Goal: Communication & Community: Answer question/provide support

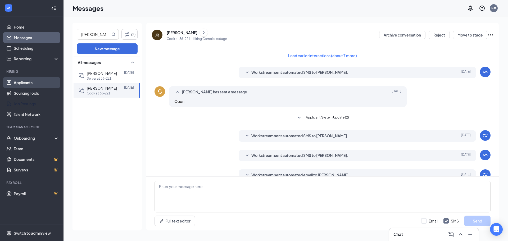
scroll to position [133, 0]
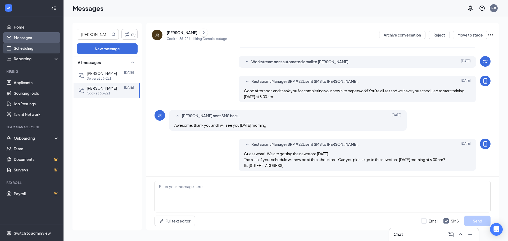
click at [23, 51] on link "Scheduling" at bounding box center [36, 48] width 45 height 11
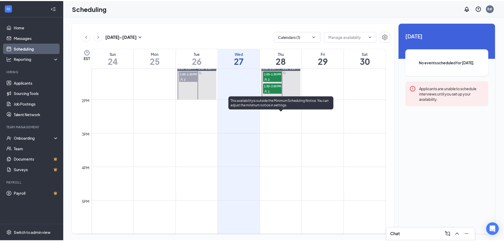
scroll to position [445, 0]
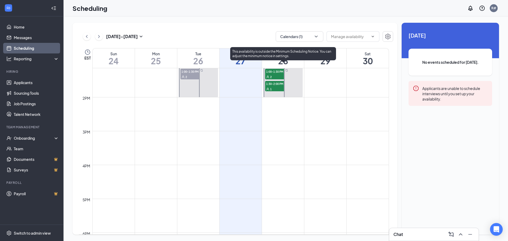
click at [267, 74] on div "2" at bounding box center [278, 76] width 26 height 5
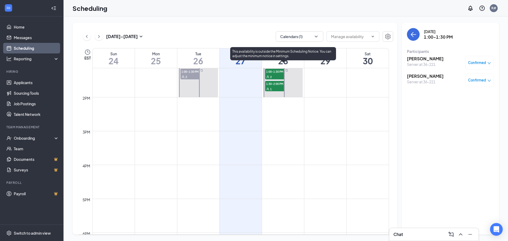
click at [278, 84] on span "1:30-2:00 PM" at bounding box center [278, 83] width 26 height 5
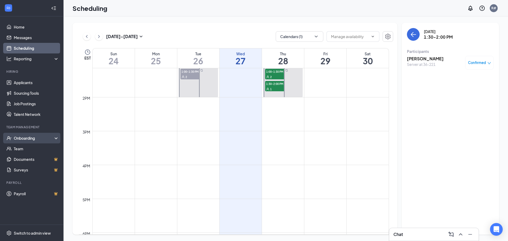
click at [26, 135] on div "Onboarding" at bounding box center [34, 137] width 41 height 5
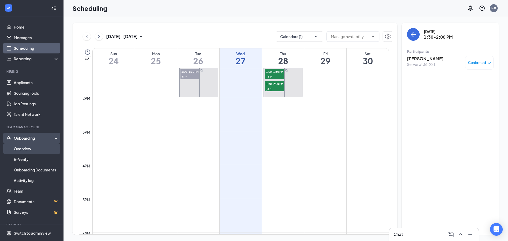
click at [26, 147] on link "Overview" at bounding box center [36, 148] width 45 height 11
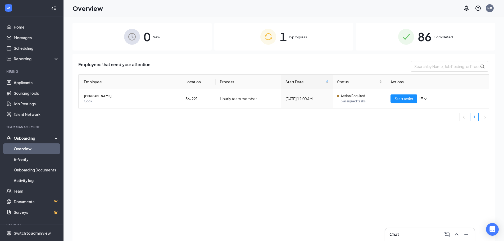
click at [289, 39] on div "1 In progress" at bounding box center [283, 37] width 139 height 28
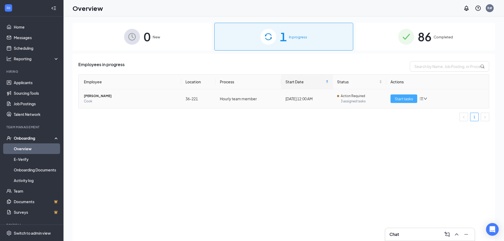
click at [409, 95] on button "Start tasks" at bounding box center [403, 98] width 27 height 8
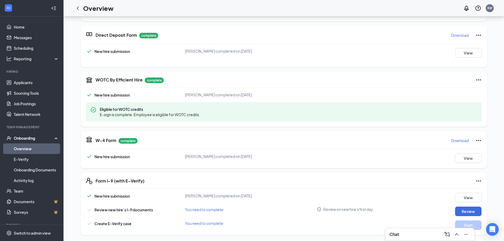
scroll to position [30, 0]
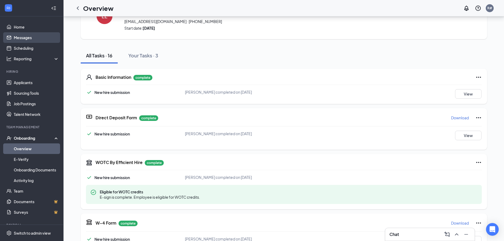
click at [25, 40] on link "Messages" at bounding box center [36, 37] width 45 height 11
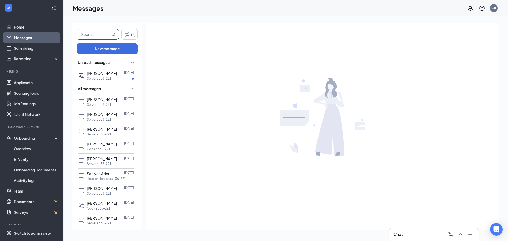
click at [96, 33] on input "text" at bounding box center [93, 34] width 33 height 10
type input "landon"
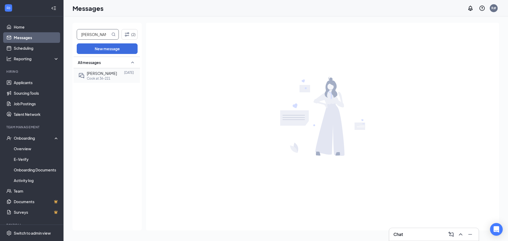
click at [99, 80] on p "Cook at 36-221" at bounding box center [99, 78] width 24 height 4
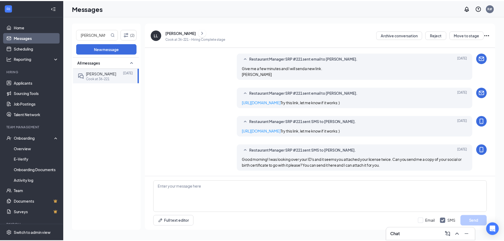
scroll to position [202, 0]
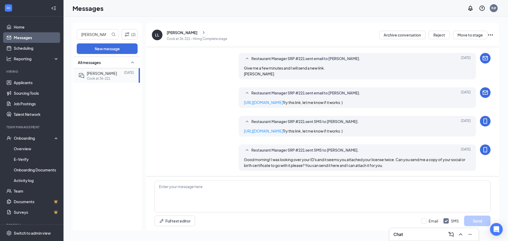
click at [103, 76] on div "Landon Lambert" at bounding box center [102, 73] width 30 height 6
click at [177, 33] on div "Landon Lambert" at bounding box center [182, 32] width 31 height 5
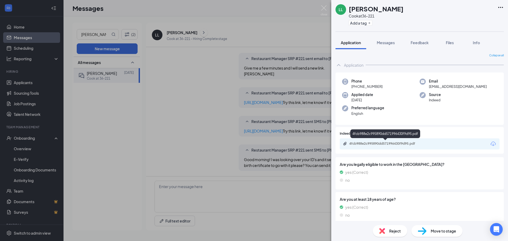
click at [379, 143] on div "4fcb988e2c995890dd571996430f9d95.pdf" at bounding box center [386, 143] width 74 height 4
click at [329, 6] on div "LL Landon Lambert Cook at 36-221 Add a tag Application Messages Feedback Files …" at bounding box center [254, 120] width 508 height 241
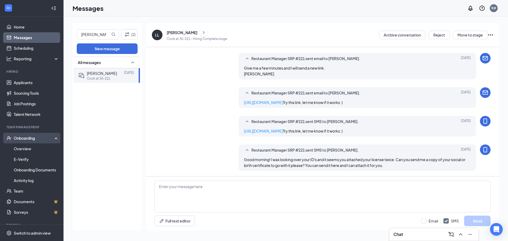
click at [31, 137] on div "Onboarding" at bounding box center [34, 137] width 41 height 5
click at [28, 140] on div "Onboarding" at bounding box center [34, 137] width 41 height 5
click at [28, 149] on link "Overview" at bounding box center [36, 148] width 45 height 11
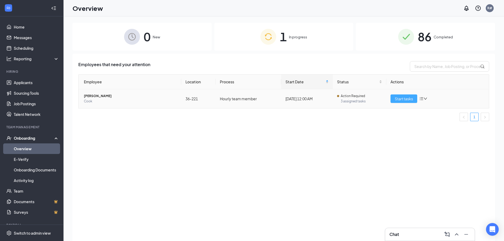
click at [402, 100] on span "Start tasks" at bounding box center [404, 99] width 18 height 6
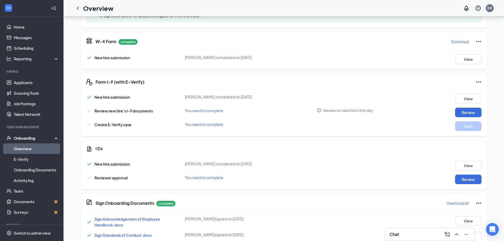
scroll to position [212, 0]
click at [465, 182] on button "Review" at bounding box center [468, 179] width 26 height 10
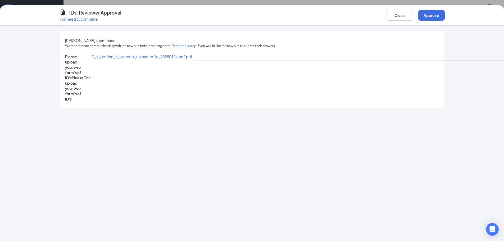
click at [112, 59] on span "ID_s_Landon_s_Lambert_uploadedfile_20250824.pdf.pdf" at bounding box center [141, 56] width 102 height 5
click at [403, 15] on button "Close" at bounding box center [399, 15] width 26 height 11
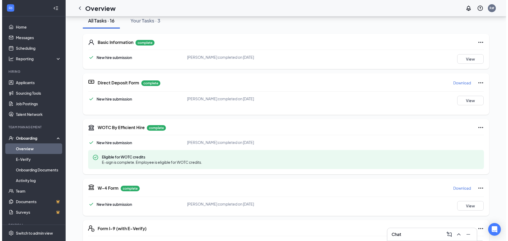
scroll to position [0, 0]
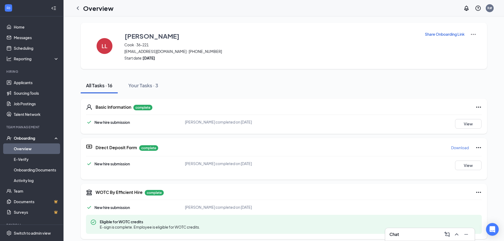
click at [473, 33] on img at bounding box center [473, 34] width 6 height 6
click at [22, 40] on link "Messages" at bounding box center [36, 37] width 45 height 11
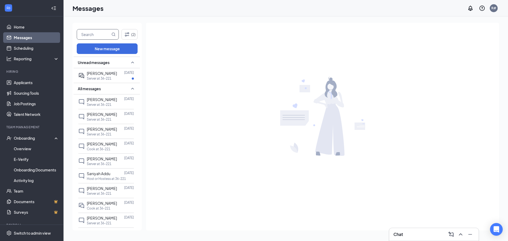
click at [80, 35] on input "text" at bounding box center [93, 34] width 33 height 10
type input "l"
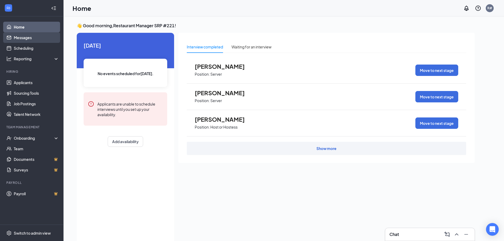
click at [22, 38] on link "Messages" at bounding box center [36, 37] width 45 height 11
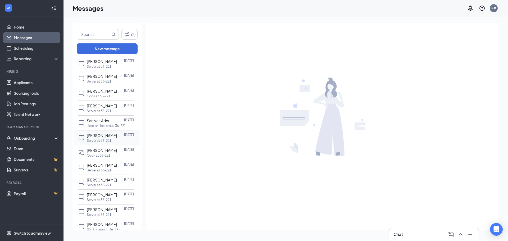
scroll to position [71, 0]
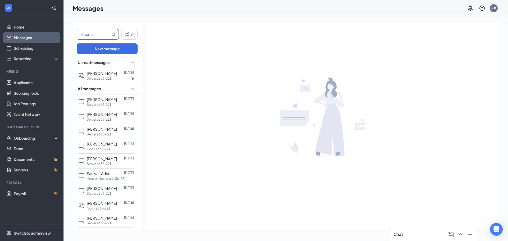
click at [89, 37] on input "text" at bounding box center [93, 34] width 33 height 10
type input "[PERSON_NAME]"
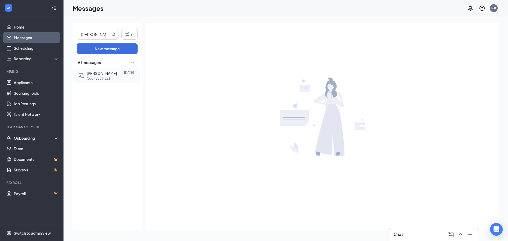
click at [106, 78] on p "Cook at 36-221" at bounding box center [99, 78] width 24 height 4
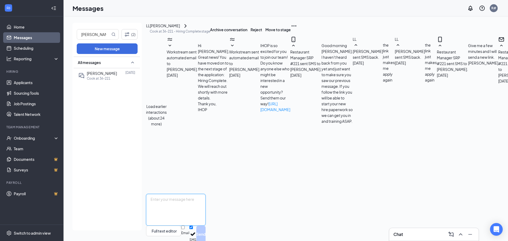
click at [205, 194] on textarea at bounding box center [176, 210] width 60 height 32
type textarea "Good morning Landon"
click at [185, 226] on input "Email" at bounding box center [182, 227] width 3 height 3
checkbox input "true"
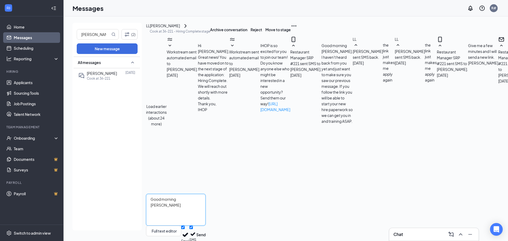
click at [205, 194] on textarea "Good morning Landon" at bounding box center [176, 210] width 60 height 32
type textarea "Good morning Landon, Still need your birth certificate or Social Security card …"
drag, startPoint x: 477, startPoint y: 228, endPoint x: 478, endPoint y: 224, distance: 3.4
click at [205, 226] on button "Send" at bounding box center [200, 235] width 9 height 18
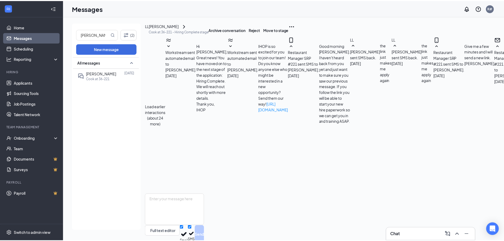
scroll to position [352, 0]
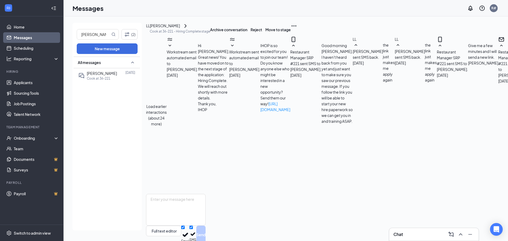
drag, startPoint x: 116, startPoint y: 109, endPoint x: 119, endPoint y: 99, distance: 10.3
click at [119, 102] on div "All messages Landon Lambert Aug 25 Cook at 36-221" at bounding box center [107, 144] width 66 height 174
click at [111, 98] on div "All messages Landon Lambert Aug 25 Cook at 36-221" at bounding box center [107, 144] width 66 height 174
drag, startPoint x: 96, startPoint y: 35, endPoint x: 12, endPoint y: 34, distance: 83.8
click at [24, 37] on div "Home Messages Scheduling Reporting Hiring Applicants Sourcing Tools Job Posting…" at bounding box center [254, 120] width 508 height 241
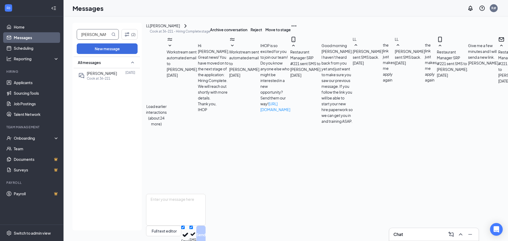
type input "mary williams"
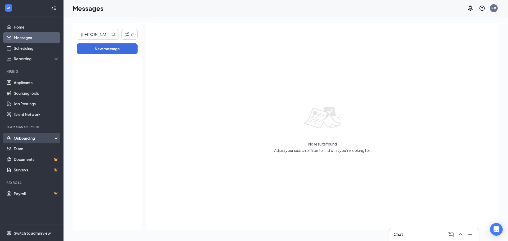
click at [21, 139] on div "Onboarding" at bounding box center [34, 137] width 41 height 5
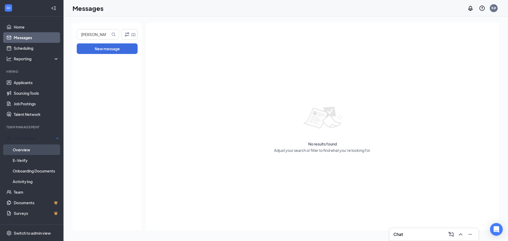
click at [23, 147] on link "Overview" at bounding box center [36, 149] width 46 height 11
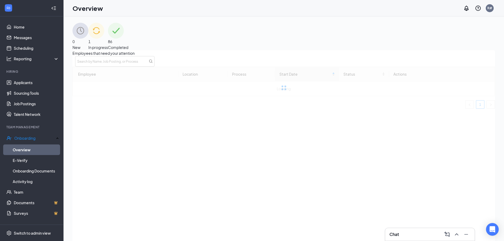
click at [128, 39] on span "86" at bounding box center [118, 42] width 20 height 6
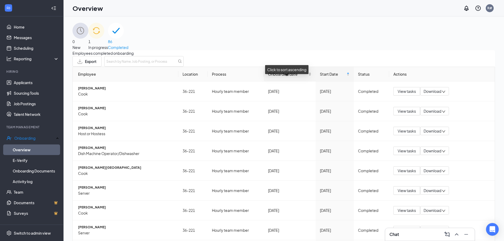
click at [275, 77] on span "Onboarded date" at bounding box center [287, 74] width 39 height 6
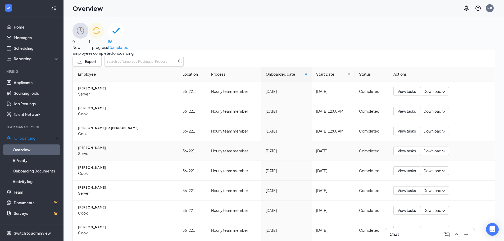
click at [102, 150] on span "Mary K Williams" at bounding box center [126, 147] width 96 height 5
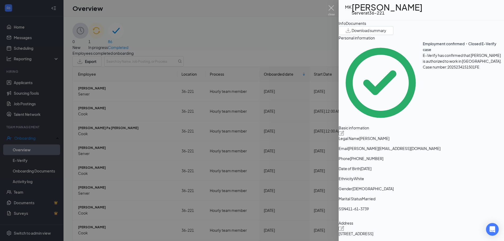
click at [498, 13] on icon "ExternalLink" at bounding box center [500, 13] width 5 height 5
click at [333, 9] on img at bounding box center [331, 10] width 7 height 10
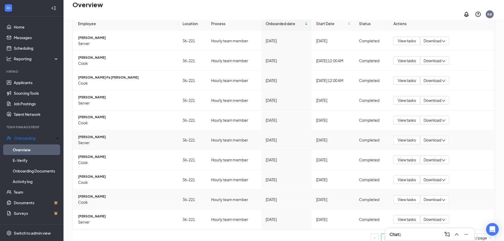
scroll to position [24, 0]
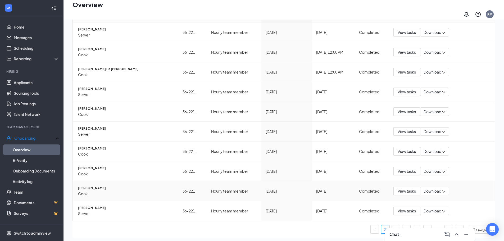
click at [102, 185] on span "[PERSON_NAME]" at bounding box center [126, 187] width 96 height 5
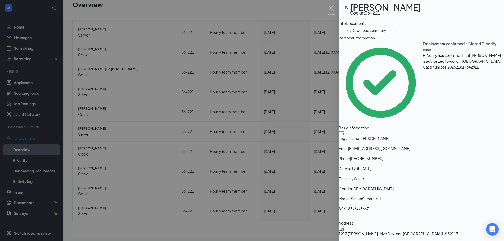
click at [497, 10] on button "button" at bounding box center [497, 10] width 0 height 0
click at [335, 7] on div at bounding box center [252, 120] width 504 height 241
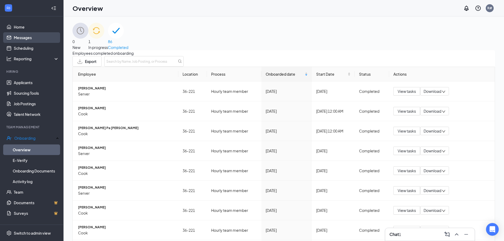
click at [19, 35] on link "Messages" at bounding box center [36, 37] width 45 height 11
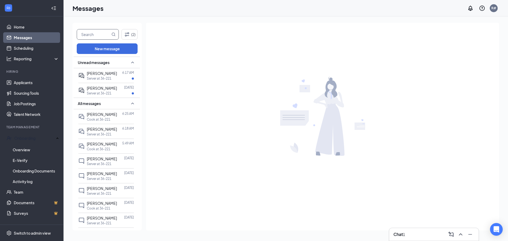
click at [98, 34] on input "text" at bounding box center [93, 34] width 33 height 10
type input "adreanna"
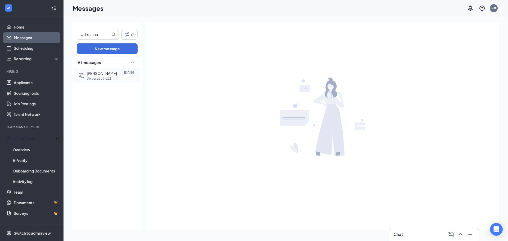
drag, startPoint x: 96, startPoint y: 74, endPoint x: 97, endPoint y: 71, distance: 3.2
click at [97, 73] on span "Adreanna Porch" at bounding box center [102, 73] width 30 height 5
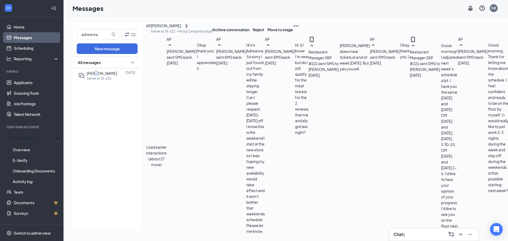
scroll to position [226, 0]
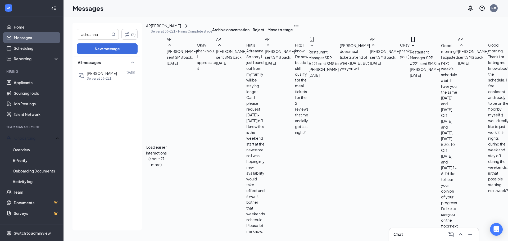
type textarea "Adreanna, This Seabreeze store is ready for you! You will no longer be at our s…"
drag, startPoint x: 110, startPoint y: 32, endPoint x: 33, endPoint y: 30, distance: 77.0
click at [56, 30] on div "Home Messages Scheduling Reporting Hiring Applicants Sourcing Tools Job Posting…" at bounding box center [254, 120] width 508 height 241
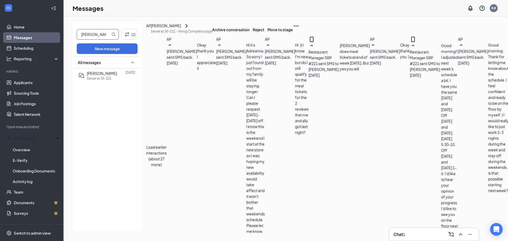
type input "colene"
click at [116, 33] on span "colene" at bounding box center [98, 34] width 42 height 11
click at [114, 34] on icon "MagnifyingGlass" at bounding box center [113, 34] width 4 height 4
click at [77, 116] on div "All messages Adreanna Porch Aug 12 Server at 36-221" at bounding box center [107, 144] width 66 height 174
click at [110, 36] on input "colene" at bounding box center [93, 34] width 33 height 10
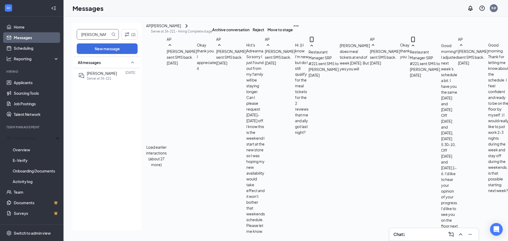
click at [88, 107] on div "All messages Adreanna Porch Aug 12 Server at 36-221" at bounding box center [107, 144] width 66 height 174
click at [16, 79] on link "Applicants" at bounding box center [36, 82] width 45 height 11
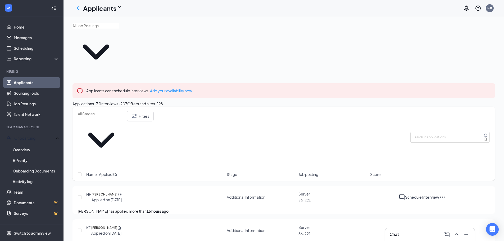
click at [163, 101] on div "Offers and hires · 198" at bounding box center [145, 104] width 36 height 6
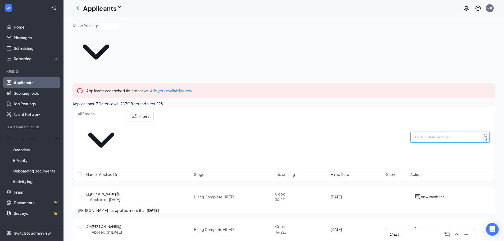
click at [425, 132] on input "text" at bounding box center [449, 137] width 79 height 11
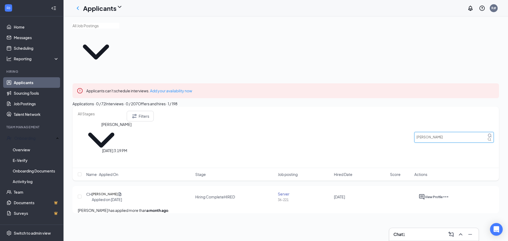
type input "colene"
click at [110, 191] on h5 "Colene Hagemen" at bounding box center [105, 193] width 26 height 5
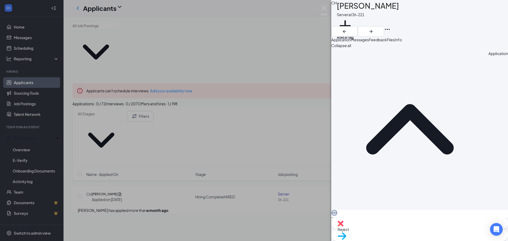
click at [362, 8] on h1 "Colene Hagemen" at bounding box center [368, 6] width 62 height 12
click at [369, 43] on button "Messages" at bounding box center [360, 40] width 18 height 6
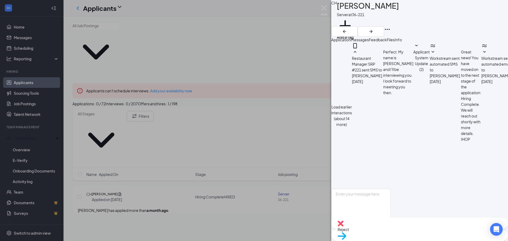
scroll to position [178, 0]
click at [352, 189] on textarea at bounding box center [361, 205] width 60 height 32
click at [391, 189] on textarea "Good morning Colene, Seabreeze has officially been taken over. You start thewre…" at bounding box center [361, 205] width 60 height 32
click at [391, 190] on textarea "Good morning Colene, Seabreeze has officially been taken over. You start there …" at bounding box center [361, 205] width 60 height 32
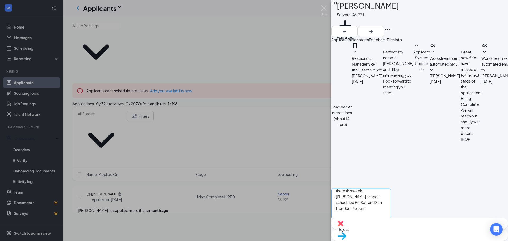
type textarea "Good morning Colene, Seabreeze has officially been taken over. You start there …"
click at [391, 220] on button "Send" at bounding box center [385, 228] width 9 height 17
click at [321, 7] on div "CH Colene Hagemen Server at 36-221 Add a tag Application Messages Feedback File…" at bounding box center [254, 120] width 508 height 241
click at [293, 29] on div "CH Colene Hagemen Server at 36-221 Add a tag Application Messages Feedback File…" at bounding box center [254, 120] width 508 height 241
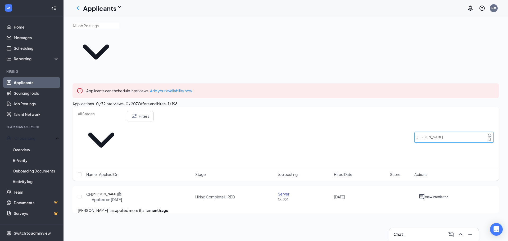
drag, startPoint x: 446, startPoint y: 102, endPoint x: 256, endPoint y: 108, distance: 190.8
click at [258, 114] on div "Filters colene Name · Applied On Stage Job posting Hired Date Score Actions" at bounding box center [285, 144] width 426 height 74
type input "eric"
click at [109, 191] on h5 "Eric Sanchez" at bounding box center [104, 193] width 26 height 5
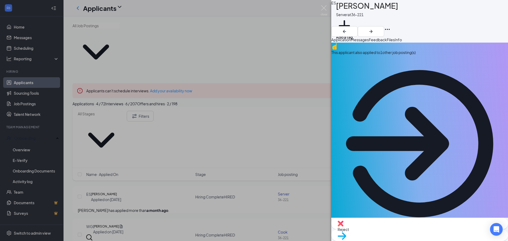
drag, startPoint x: 383, startPoint y: 41, endPoint x: 374, endPoint y: 49, distance: 12.7
click at [369, 41] on span "Messages" at bounding box center [360, 39] width 18 height 5
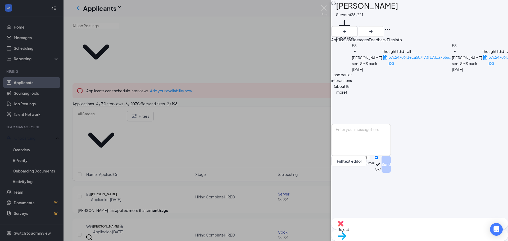
scroll to position [360, 0]
click at [359, 156] on textarea at bounding box center [361, 140] width 60 height 32
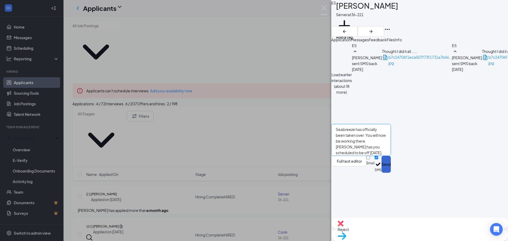
type textarea "Good morning Eric, Seabreeze has officially been taken over. You will now be wo…"
click at [391, 173] on button "Send" at bounding box center [385, 164] width 9 height 17
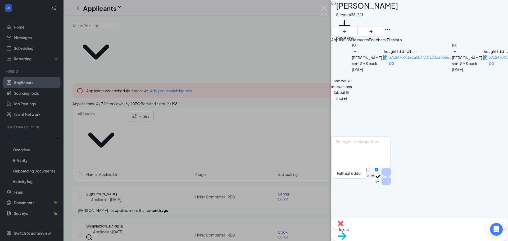
scroll to position [440, 0]
click at [324, 6] on img at bounding box center [324, 10] width 7 height 10
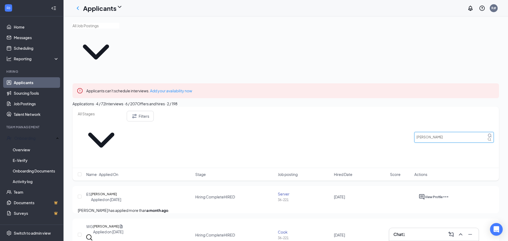
drag, startPoint x: 450, startPoint y: 98, endPoint x: 377, endPoint y: 92, distance: 73.0
click at [373, 107] on div "Filters eric" at bounding box center [285, 137] width 426 height 61
type input "megan"
click at [103, 191] on h5 "Megan Hettmansperger" at bounding box center [105, 193] width 26 height 5
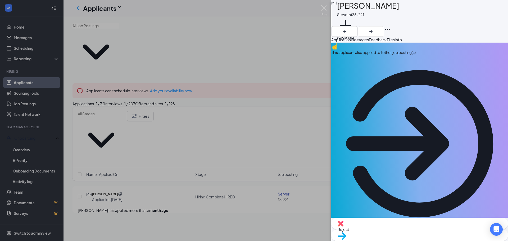
click at [369, 40] on span "Messages" at bounding box center [360, 39] width 18 height 5
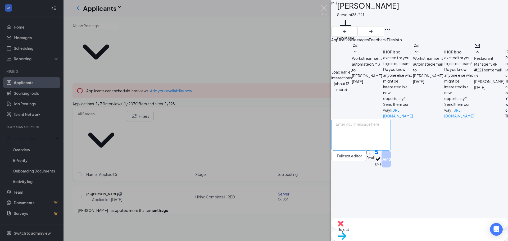
scroll to position [370, 0]
click at [370, 150] on textarea at bounding box center [361, 135] width 60 height 32
type textarea "Good morning Megan, Seabreeze has officially been taken over. You're scheduled …"
click at [391, 167] on button "Send" at bounding box center [385, 158] width 9 height 17
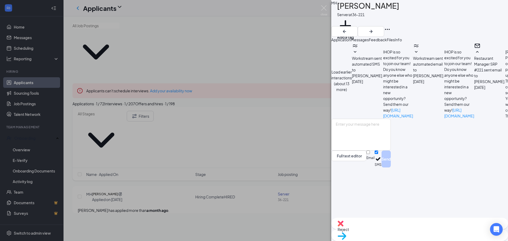
scroll to position [444, 0]
drag, startPoint x: 323, startPoint y: 7, endPoint x: 331, endPoint y: 8, distance: 7.8
click at [324, 7] on img at bounding box center [324, 10] width 7 height 10
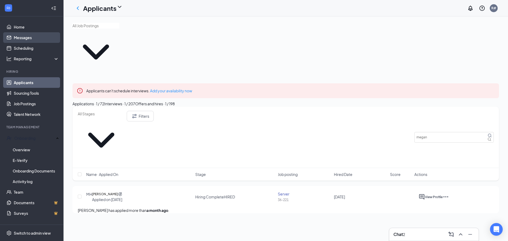
click at [14, 40] on link "Messages" at bounding box center [36, 37] width 45 height 11
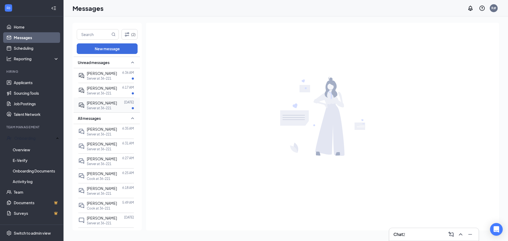
click at [100, 110] on p "Server at 36-221" at bounding box center [99, 108] width 25 height 4
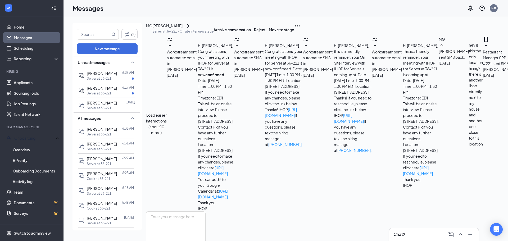
scroll to position [125, 0]
click at [100, 90] on span "Katherine Williams" at bounding box center [102, 88] width 30 height 5
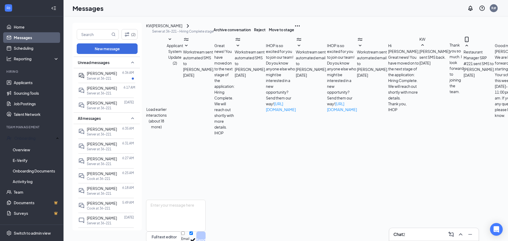
scroll to position [148, 0]
click at [184, 200] on textarea at bounding box center [176, 216] width 60 height 32
click at [96, 70] on div "Eric Sanchez 6:36 AM Server at 36-221" at bounding box center [106, 75] width 56 height 15
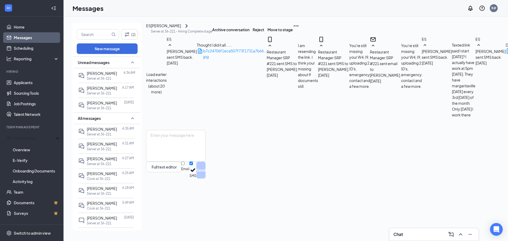
scroll to position [304, 0]
click at [205, 162] on textarea at bounding box center [176, 146] width 60 height 32
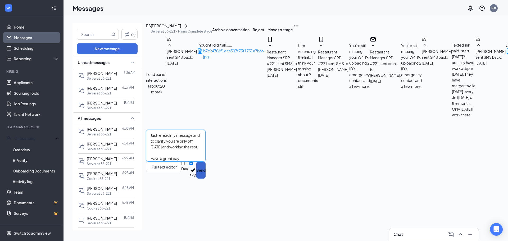
type textarea "Just reread my message and to clarify you are only off on Thursday and working …"
click at [205, 179] on button "Send" at bounding box center [200, 170] width 9 height 17
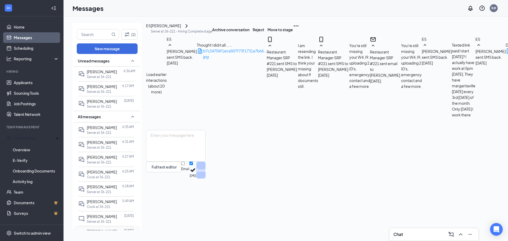
scroll to position [0, 0]
click at [102, 136] on p "Server at 36-221" at bounding box center [99, 134] width 25 height 4
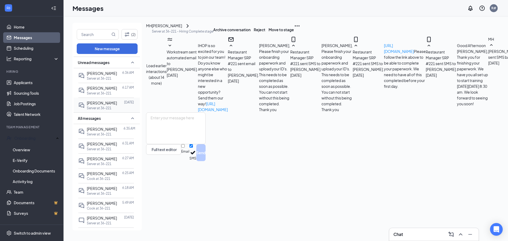
scroll to position [287, 0]
click at [89, 110] on p "Server at 36-221" at bounding box center [99, 108] width 25 height 4
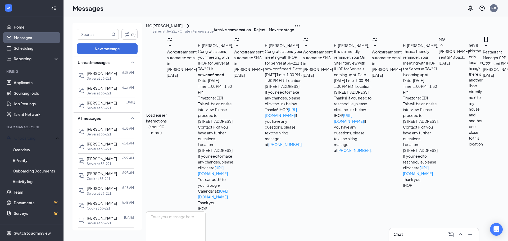
scroll to position [125, 0]
click at [180, 29] on div "Michael Grant" at bounding box center [182, 26] width 61 height 6
click at [182, 29] on div "Michael Grant" at bounding box center [167, 26] width 30 height 6
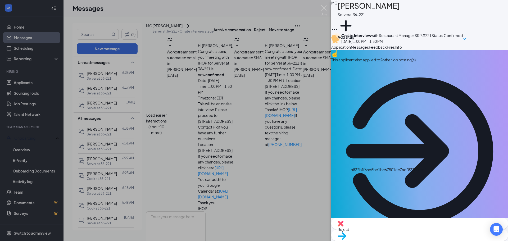
click at [325, 3] on div "MG Michael Grant Server at 36-221 Add a tag Onsite Interview with Restaurant Ma…" at bounding box center [254, 120] width 508 height 241
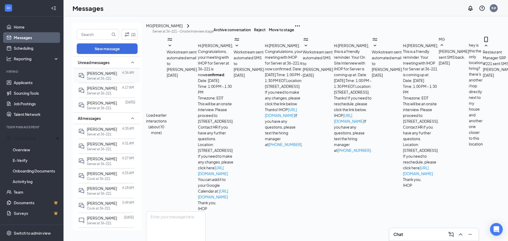
click at [105, 71] on span "Eric Sanchez" at bounding box center [102, 73] width 30 height 5
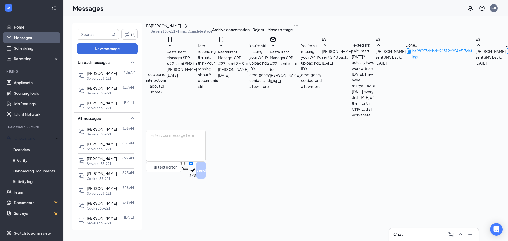
scroll to position [294, 0]
click at [202, 130] on div "Load earlier interactions (about 21 more) Restaurant Manager SRP #221 sent SMS …" at bounding box center [496, 83] width 701 height 94
click at [96, 89] on span "Katherine Williams" at bounding box center [102, 88] width 30 height 5
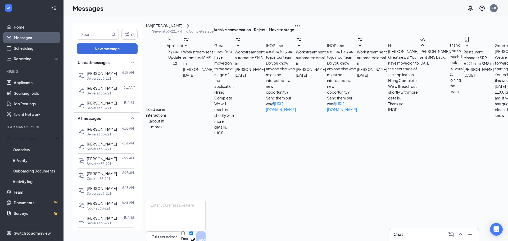
scroll to position [148, 0]
drag, startPoint x: 167, startPoint y: 189, endPoint x: 174, endPoint y: 188, distance: 7.0
click at [170, 200] on textarea at bounding box center [176, 216] width 60 height 32
type textarea "Perfect!"
click at [205, 231] on button "Send" at bounding box center [200, 239] width 9 height 17
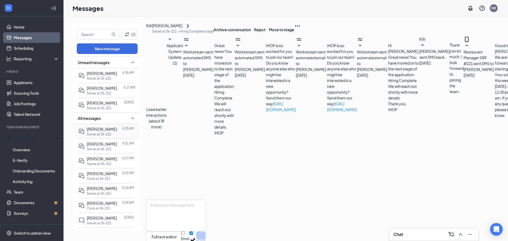
scroll to position [177, 0]
click at [99, 131] on span "Megan Hettmansperger" at bounding box center [102, 129] width 30 height 5
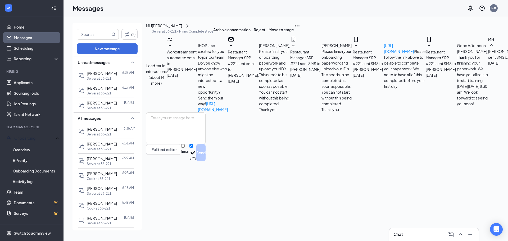
scroll to position [287, 0]
click at [100, 147] on div "Colene Hagemen" at bounding box center [102, 144] width 30 height 6
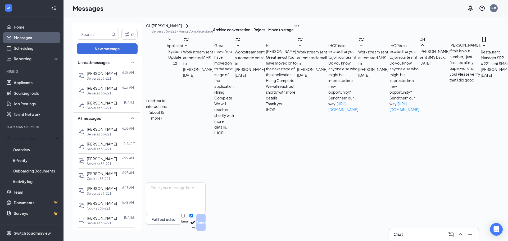
scroll to position [142, 0]
click at [92, 161] on span "Adreanna Porch" at bounding box center [102, 158] width 30 height 5
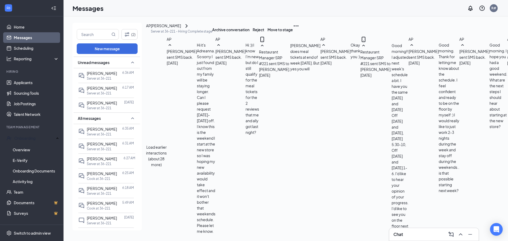
scroll to position [267, 0]
click at [101, 176] on span "[PERSON_NAME]" at bounding box center [102, 173] width 30 height 5
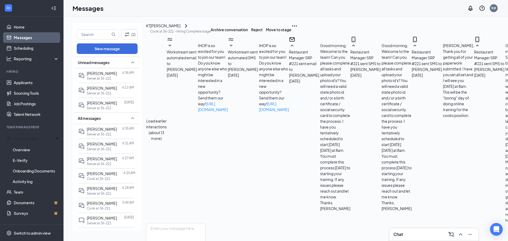
scroll to position [295, 0]
click at [100, 191] on span "Phyllis Blake" at bounding box center [102, 188] width 30 height 5
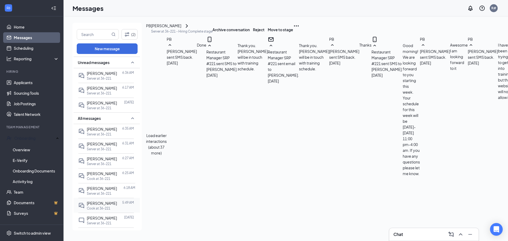
scroll to position [232, 0]
click at [98, 211] on p "Cook at 36-221" at bounding box center [99, 208] width 24 height 4
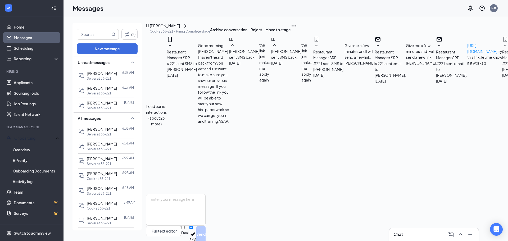
scroll to position [313, 0]
click at [99, 131] on span "Megan Hettmansperger" at bounding box center [102, 129] width 30 height 5
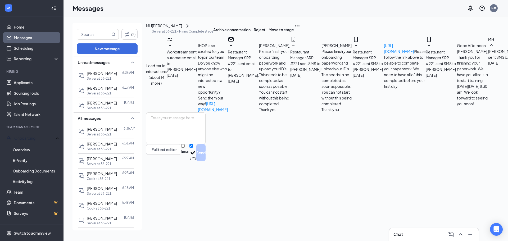
scroll to position [287, 0]
click at [99, 146] on span "Colene Hagemen" at bounding box center [102, 143] width 30 height 5
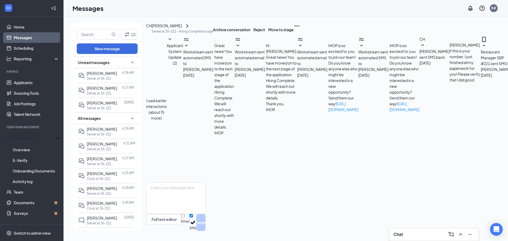
scroll to position [142, 0]
click at [99, 166] on p "Server at 36-221" at bounding box center [99, 164] width 25 height 4
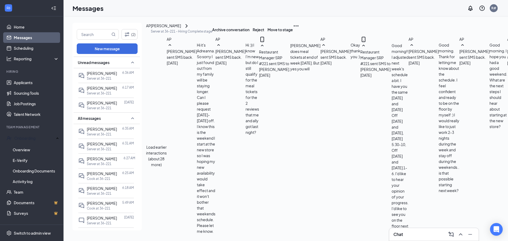
scroll to position [267, 0]
click at [90, 176] on div "[PERSON_NAME]" at bounding box center [102, 174] width 30 height 6
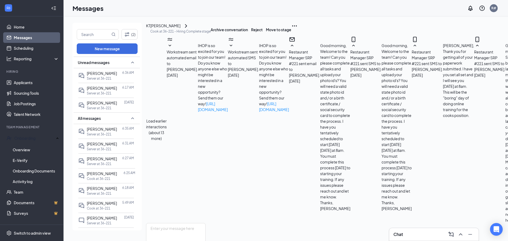
scroll to position [295, 0]
click at [103, 196] on p "Server at 36-221" at bounding box center [99, 193] width 25 height 4
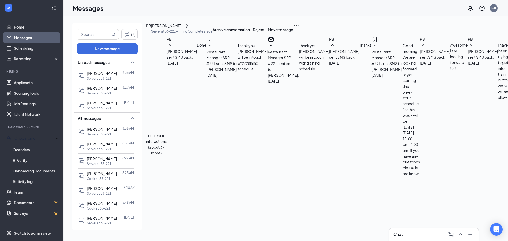
scroll to position [232, 0]
drag, startPoint x: 172, startPoint y: 146, endPoint x: 161, endPoint y: 128, distance: 21.6
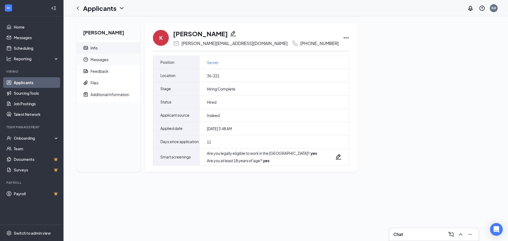
click at [98, 58] on span "Messages" at bounding box center [112, 60] width 45 height 12
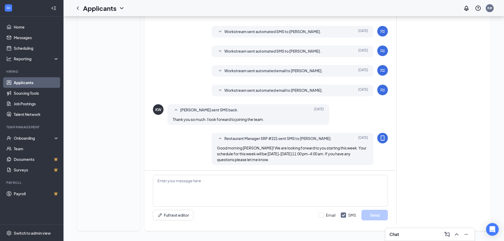
scroll to position [141, 0]
click at [239, 186] on textarea at bounding box center [270, 190] width 235 height 32
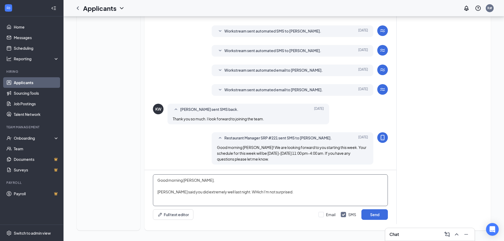
click at [238, 191] on textarea "Good morning Kat, Tanya said you did extremely well last night. WHich I'm not s…" at bounding box center [270, 190] width 235 height 32
click at [244, 191] on textarea "Good morning Kat, Tanya said you did extremely well last night. Which I'm not s…" at bounding box center [270, 190] width 235 height 32
click at [269, 194] on textarea "Good morning Kat, Tanya said you did extremely well last night, I'm not surpris…" at bounding box center [270, 190] width 235 height 32
click at [277, 192] on textarea "Good morning Kat, Tanya said you did extremely well last night, I'm not surpris…" at bounding box center [270, 190] width 235 height 32
click at [271, 200] on textarea "Good morning Kat, Tanya said you did extremely well last night, I'm not surpris…" at bounding box center [270, 190] width 235 height 32
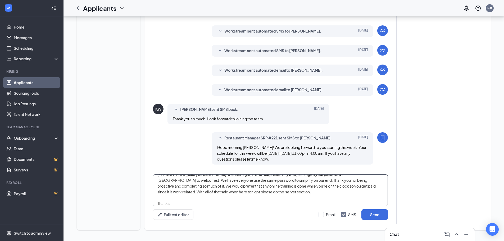
scroll to position [23, 0]
click at [270, 197] on textarea "Good morning Kat, Tanya said you did extremely well last night, I'm not surpris…" at bounding box center [270, 190] width 235 height 32
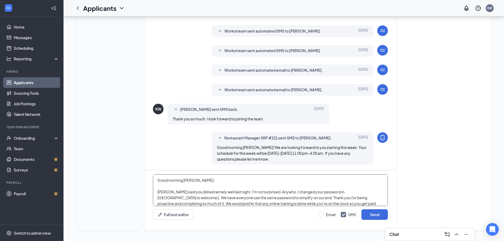
drag, startPoint x: 357, startPoint y: 193, endPoint x: 377, endPoint y: 193, distance: 20.1
click at [377, 193] on textarea "Good morning Kat, Tanya said you did extremely well last night, I'm not surpris…" at bounding box center [270, 190] width 235 height 32
drag, startPoint x: 371, startPoint y: 195, endPoint x: 437, endPoint y: 204, distance: 67.2
click at [437, 204] on div "Attached Files f71f195c8326ac7308ee463629111eb6.pdf Aug 16, 2025 3:48 AM" at bounding box center [439, 67] width 86 height 314
click at [355, 192] on textarea "Good morning Kat, Tanya said you did extremely well last night, I'm not surpris…" at bounding box center [270, 190] width 235 height 32
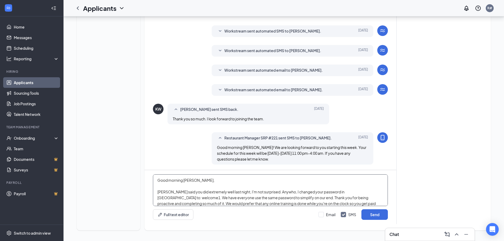
click at [381, 193] on textarea "Good morning Kat, Tanya said you did extremely well last night, I'm not surpris…" at bounding box center [270, 190] width 235 height 32
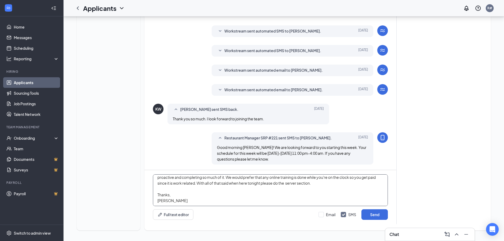
scroll to position [26, 0]
type textarea "Good morning Kat, Tanya said you did extremely well last night, I'm not surpris…"
click at [367, 216] on button "Send" at bounding box center [374, 214] width 26 height 11
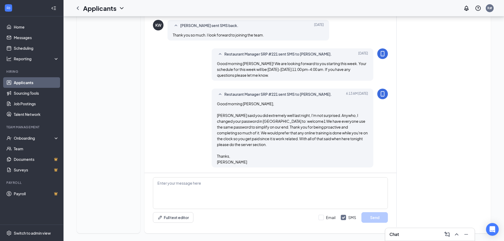
scroll to position [228, 0]
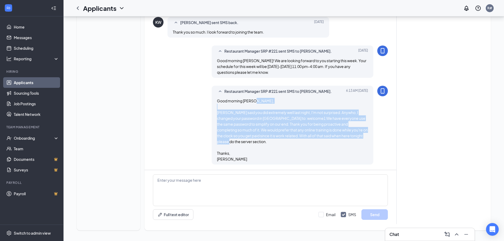
drag, startPoint x: 217, startPoint y: 112, endPoint x: 353, endPoint y: 139, distance: 138.6
click at [353, 139] on div "Good morning Kat, Tanya said you did extremely well last night, I'm not surpris…" at bounding box center [292, 130] width 151 height 64
copy span "Tanya said you did extremely well last night, I'm not surprised. Anywho, I chan…"
click at [18, 37] on link "Messages" at bounding box center [36, 37] width 45 height 11
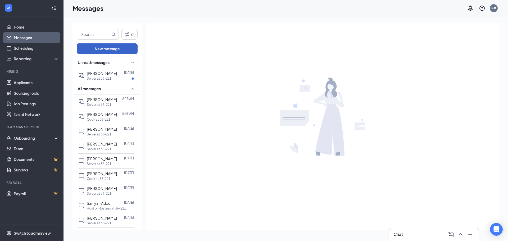
click at [101, 51] on button "New message" at bounding box center [107, 48] width 61 height 11
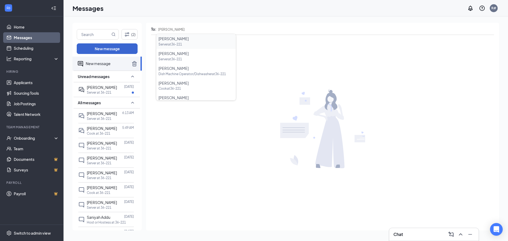
type input "phy"
click at [179, 38] on span "Phyllis blake" at bounding box center [173, 38] width 30 height 5
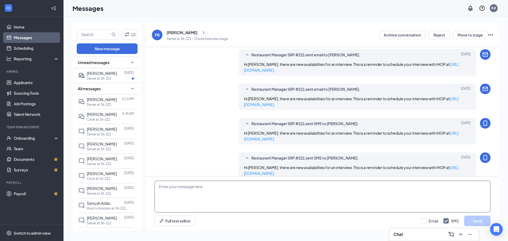
scroll to position [128, 0]
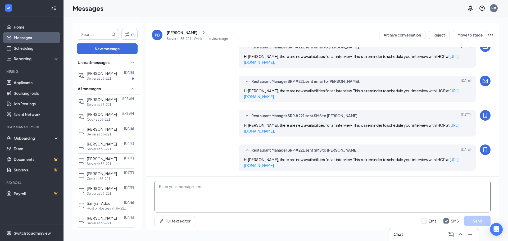
click at [186, 185] on textarea at bounding box center [322, 197] width 336 height 32
click at [26, 137] on div "Onboarding" at bounding box center [34, 137] width 41 height 5
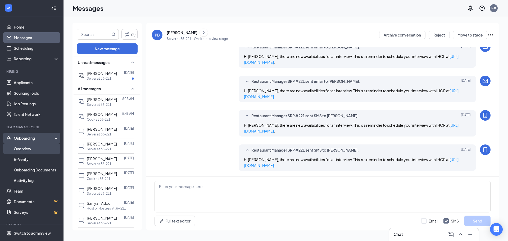
click at [23, 151] on link "Overview" at bounding box center [36, 148] width 45 height 11
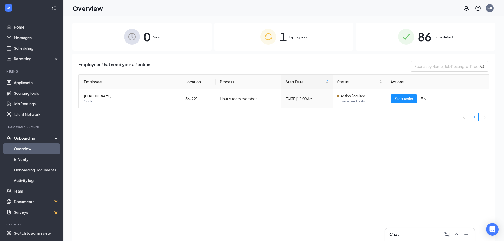
click at [441, 45] on div "86 Completed" at bounding box center [425, 37] width 139 height 28
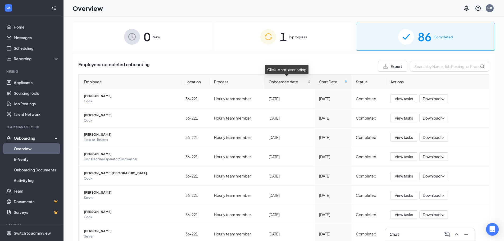
click at [278, 82] on span "Onboarded date" at bounding box center [287, 82] width 38 height 6
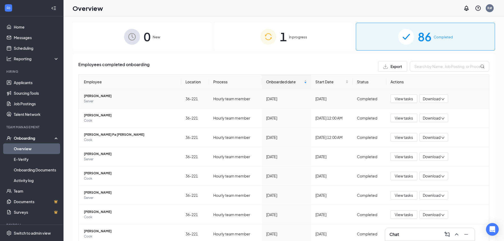
click at [107, 95] on span "Phyllis A Blake" at bounding box center [130, 95] width 93 height 5
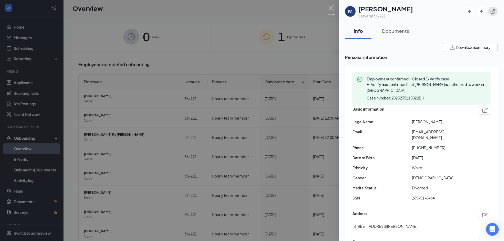
click at [490, 11] on icon "ExternalLink" at bounding box center [492, 11] width 5 height 5
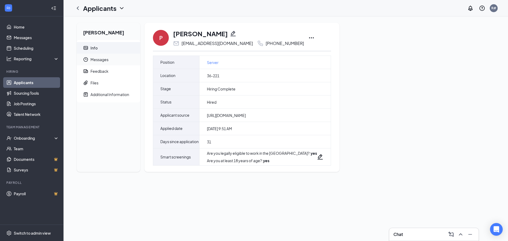
click at [96, 61] on span "Messages" at bounding box center [112, 60] width 45 height 12
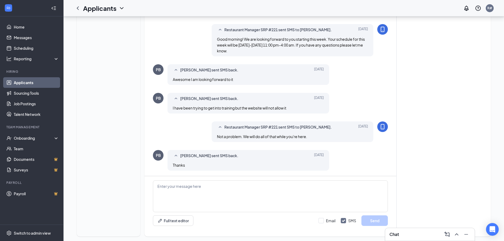
scroll to position [213, 0]
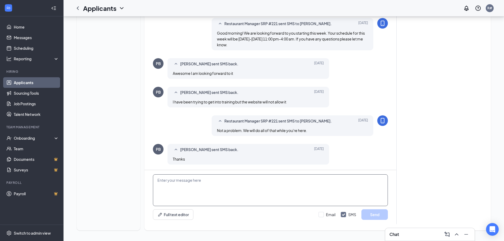
click at [174, 181] on textarea at bounding box center [270, 190] width 235 height 32
paste textarea "Tanya said you did extremely well last night, I'm not surprised. Anywho, I chan…"
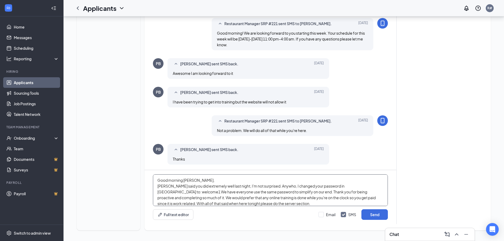
click at [278, 186] on textarea "Good morning Phyllis, Tanya said you did extremely well last night, I'm not sur…" at bounding box center [270, 190] width 235 height 32
click at [328, 193] on textarea "Good morning Phyllis, Tanya said you did extremely well last night. I changed y…" at bounding box center [270, 190] width 235 height 32
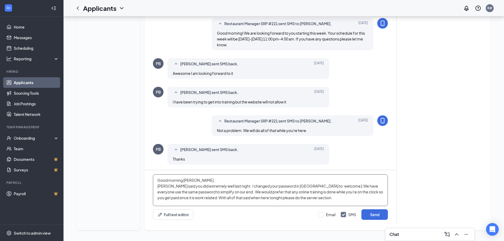
click at [316, 197] on textarea "Good morning Phyllis, Tanya said you did extremely well last night. I changed y…" at bounding box center [270, 190] width 235 height 32
click at [354, 197] on textarea "Good morning Phyllis, Tanya said you did extremely well last night. I changed y…" at bounding box center [270, 190] width 235 height 32
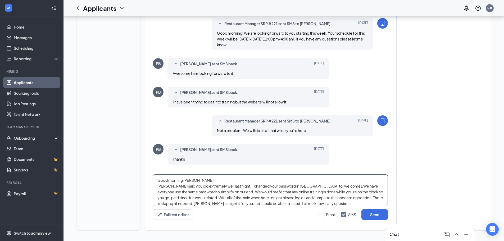
click at [235, 201] on textarea "Good morning Phyllis, Tanya said you did extremely well last night. I changed y…" at bounding box center [270, 190] width 235 height 32
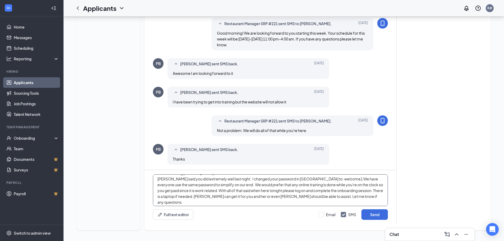
scroll to position [9, 0]
click at [364, 195] on textarea "Good morning Phyllis, Tanya said you did extremely well last night. I changed y…" at bounding box center [270, 190] width 235 height 32
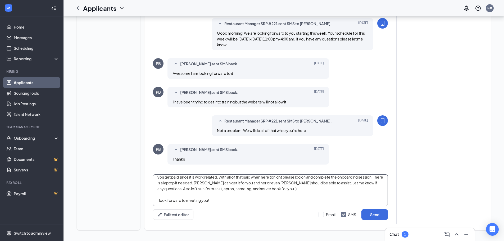
scroll to position [29, 0]
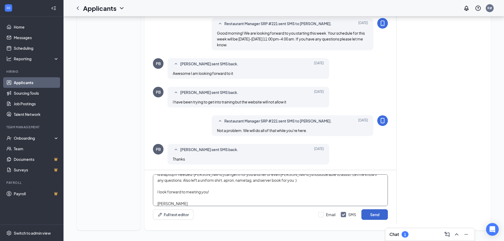
type textarea "Good morning [PERSON_NAME], [PERSON_NAME] said you did extremely well last nigh…"
click at [380, 218] on button "Send" at bounding box center [374, 214] width 26 height 11
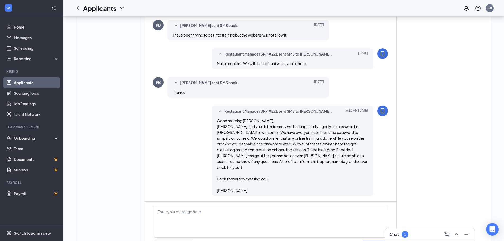
scroll to position [306, 0]
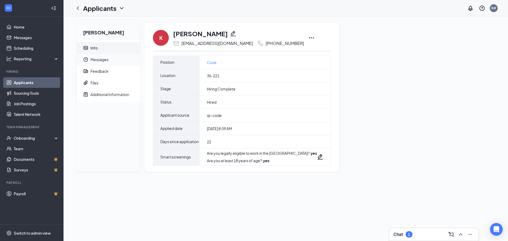
click at [101, 58] on span "Messages" at bounding box center [112, 60] width 45 height 12
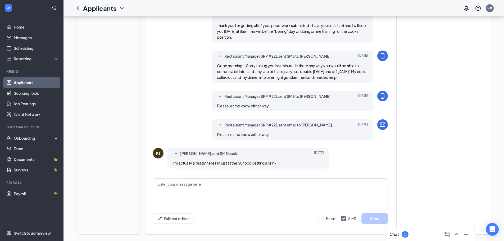
scroll to position [273, 0]
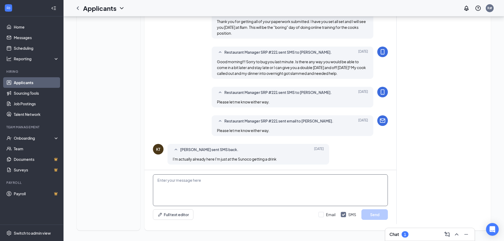
click at [193, 179] on textarea at bounding box center [270, 190] width 235 height 32
click at [322, 191] on textarea "Good morning [PERSON_NAME], Seabreeze is officially ours! You are no longer tra…" at bounding box center [270, 190] width 235 height 32
click at [330, 191] on textarea "Good morning [PERSON_NAME], Seabreeze is officially ours! You are no longer tra…" at bounding box center [270, 190] width 235 height 32
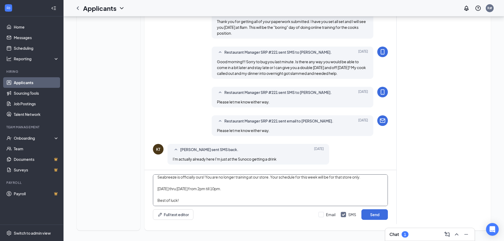
scroll to position [23, 0]
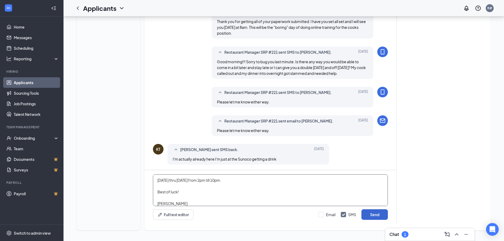
type textarea "Good morning [PERSON_NAME], Seabreeze is officially ours! You are no longer tra…"
click at [382, 214] on button "Send" at bounding box center [374, 214] width 26 height 11
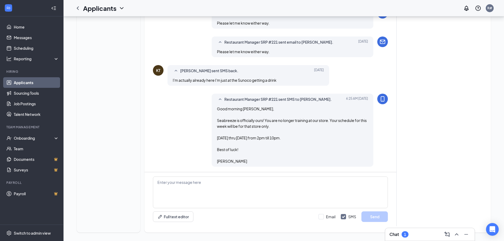
scroll to position [354, 0]
